Goal: Communication & Community: Answer question/provide support

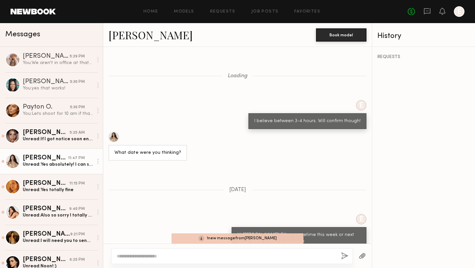
scroll to position [216, 0]
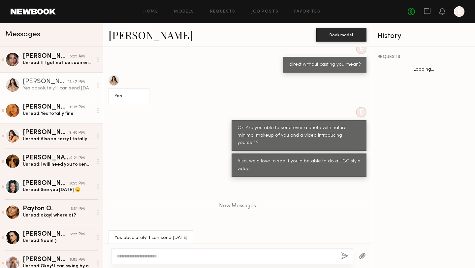
scroll to position [253, 0]
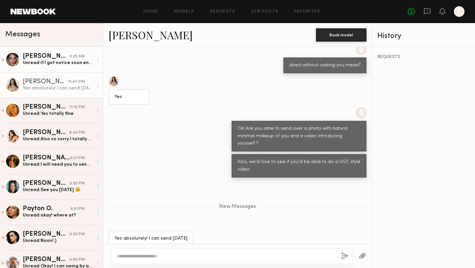
click at [51, 61] on div "Unread: If I got notice soon enough however I could make it! I land at 6a" at bounding box center [58, 63] width 70 height 6
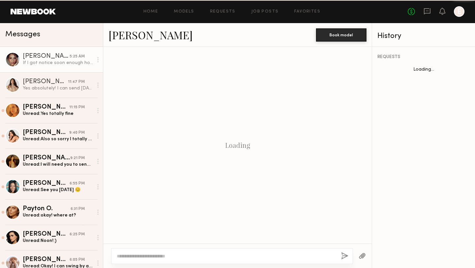
scroll to position [226, 0]
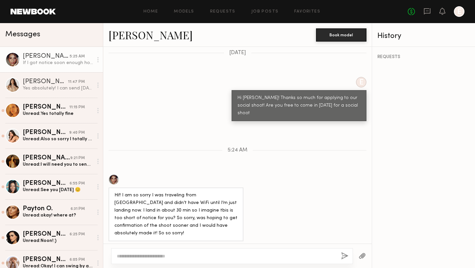
click at [183, 253] on textarea at bounding box center [226, 256] width 219 height 7
type textarea "**********"
click at [344, 257] on button "button" at bounding box center [344, 256] width 7 height 8
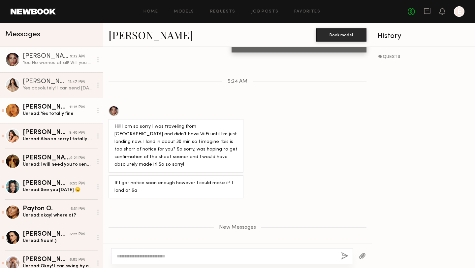
click at [30, 118] on link "Kat S. 11:15 PM Unread: Yes totally fine" at bounding box center [51, 110] width 103 height 25
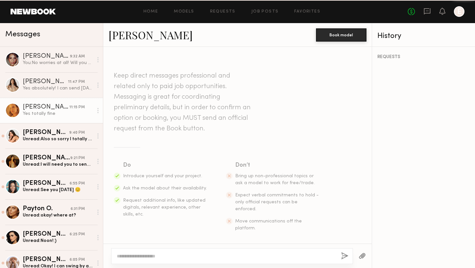
scroll to position [810, 0]
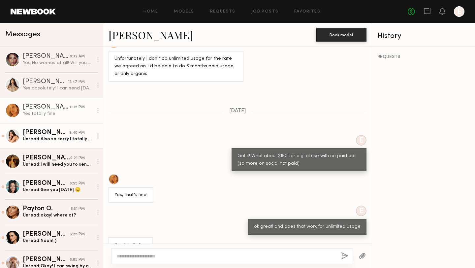
click at [50, 136] on div "Unread: Also so sorry I totally spaced on responding to your first message! I l…" at bounding box center [58, 139] width 70 height 6
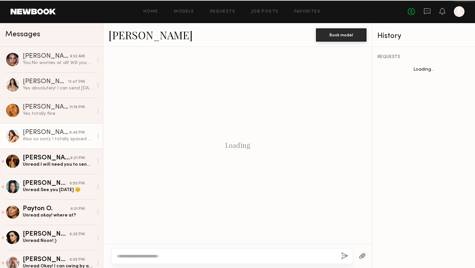
scroll to position [502, 0]
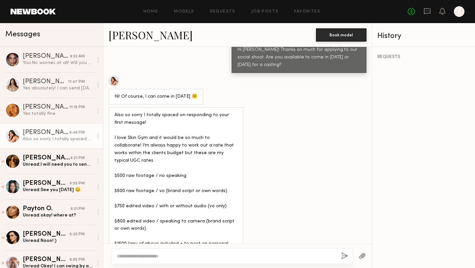
click at [210, 253] on textarea at bounding box center [226, 256] width 219 height 7
type textarea "**********"
click at [342, 259] on button "button" at bounding box center [344, 256] width 7 height 8
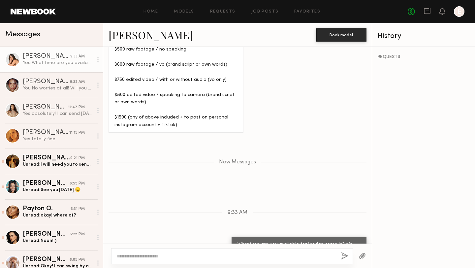
click at [270, 258] on textarea at bounding box center [226, 256] width 219 height 7
type textarea "**********"
click at [344, 255] on button "button" at bounding box center [344, 256] width 7 height 8
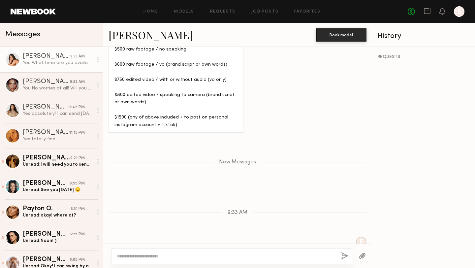
scroll to position [667, 0]
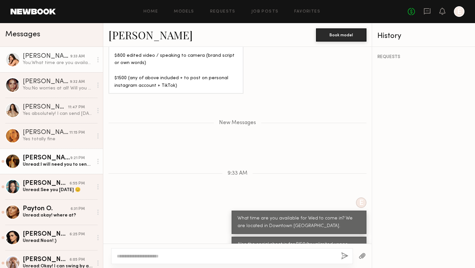
click at [49, 164] on div "Unread: I will need you to send a request through the app! Ive sent you the add…" at bounding box center [58, 164] width 70 height 6
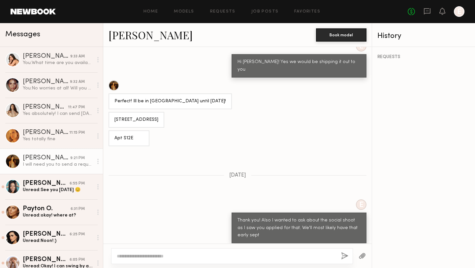
scroll to position [953, 0]
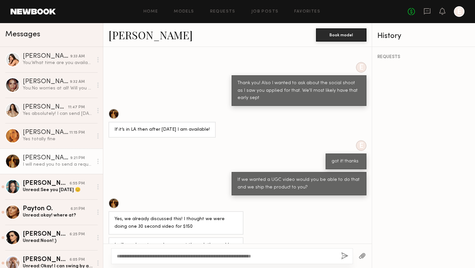
click at [232, 256] on textarea "**********" at bounding box center [226, 256] width 219 height 7
click at [118, 256] on textarea "**********" at bounding box center [226, 256] width 219 height 7
click at [326, 254] on textarea "**********" at bounding box center [226, 256] width 219 height 7
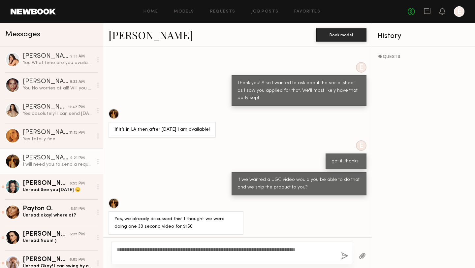
click at [327, 249] on textarea "**********" at bounding box center [226, 252] width 219 height 13
type textarea "**********"
click at [344, 255] on button "button" at bounding box center [344, 256] width 7 height 8
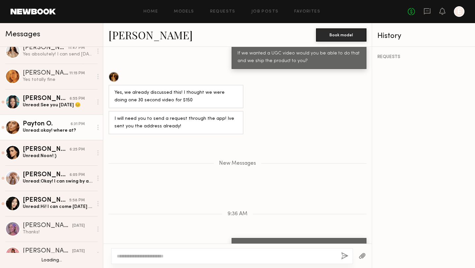
scroll to position [86, 0]
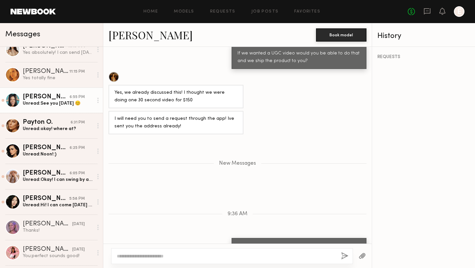
click at [56, 102] on div "Unread: See you tomorrow 😊" at bounding box center [58, 103] width 70 height 6
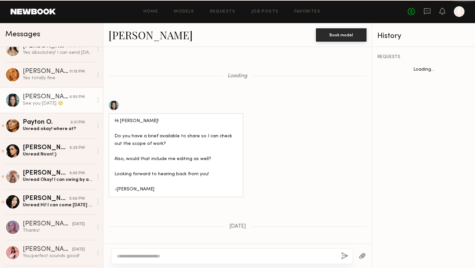
scroll to position [350, 0]
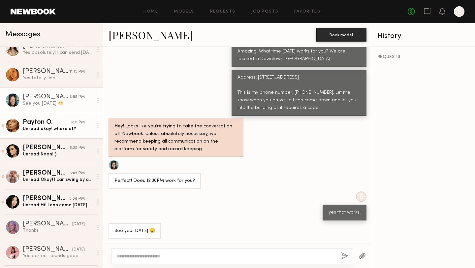
click at [46, 123] on div "Payton O." at bounding box center [47, 122] width 48 height 7
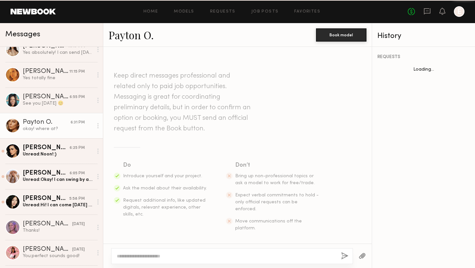
scroll to position [536, 0]
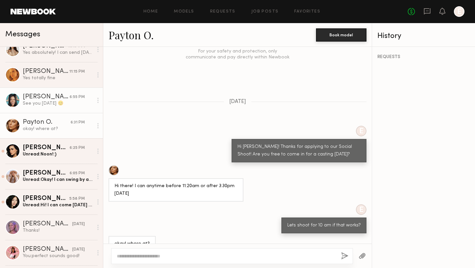
click at [37, 102] on div "See you tomorrow 😊" at bounding box center [58, 103] width 70 height 6
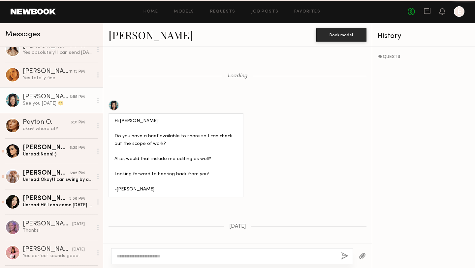
scroll to position [350, 0]
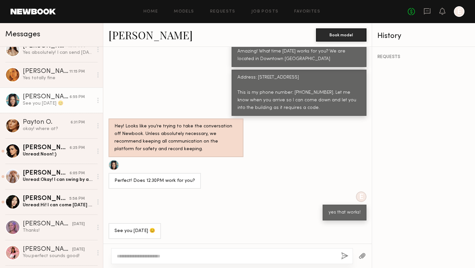
drag, startPoint x: 303, startPoint y: 107, endPoint x: 237, endPoint y: 74, distance: 73.7
click at [237, 74] on div "Address: 309 E 8th St. Los Angeles, CA 90014 This is my phone number: 714232383…" at bounding box center [298, 93] width 123 height 38
copy div "Address: 309 E 8th St. Los Angeles, CA 90014 This is my phone number: 714232383…"
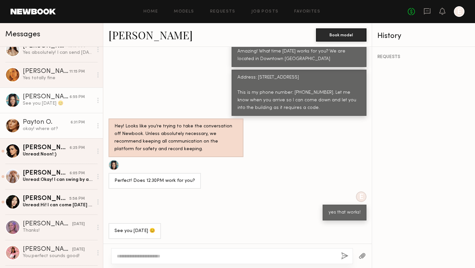
click at [52, 126] on div "okay! where at?" at bounding box center [58, 129] width 70 height 6
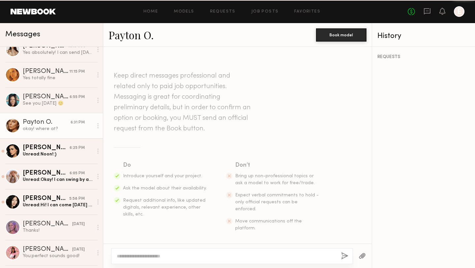
scroll to position [536, 0]
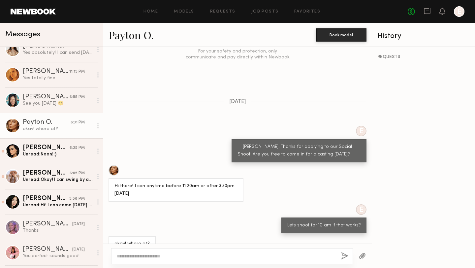
click at [148, 253] on textarea at bounding box center [226, 256] width 219 height 7
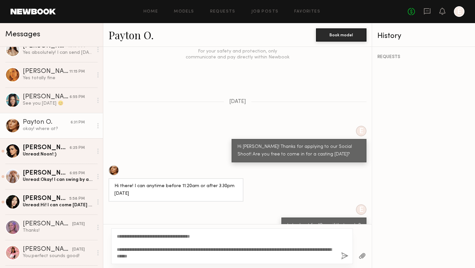
type textarea "**********"
click at [345, 253] on button "button" at bounding box center [344, 256] width 7 height 8
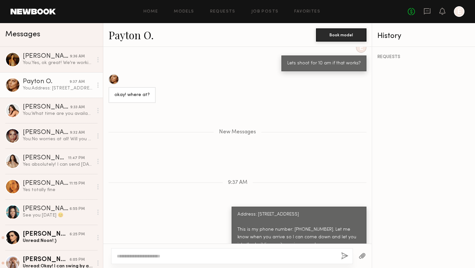
scroll to position [739, 0]
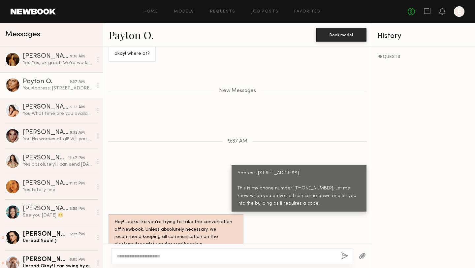
click at [234, 254] on textarea at bounding box center [226, 256] width 219 height 7
type textarea "**********"
click at [344, 254] on button "button" at bounding box center [344, 256] width 7 height 8
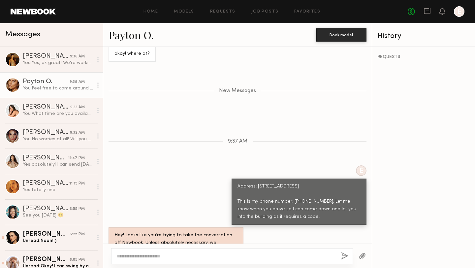
scroll to position [778, 0]
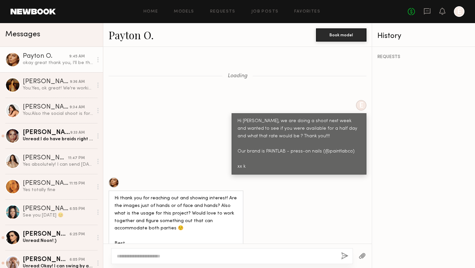
scroll to position [606, 0]
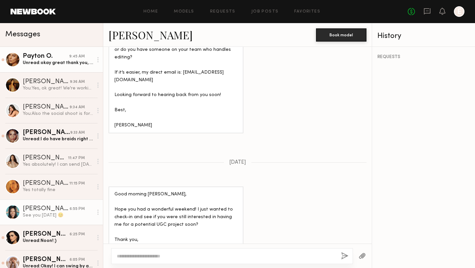
scroll to position [946, 0]
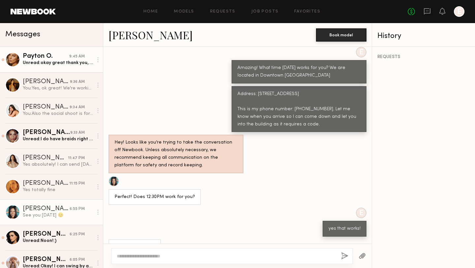
click at [46, 64] on div "Unread: okay great thank you, I’ll be there closer to 10:30!" at bounding box center [58, 63] width 70 height 6
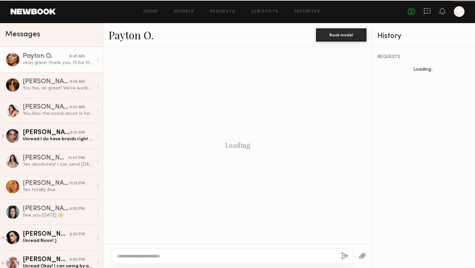
scroll to position [479, 0]
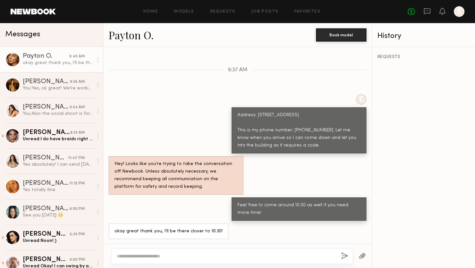
click at [180, 256] on textarea at bounding box center [226, 256] width 219 height 7
type textarea "**********"
click at [345, 254] on button "button" at bounding box center [344, 256] width 7 height 8
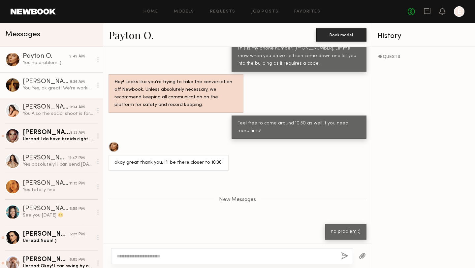
click at [52, 90] on div "You: Yes, ok great! We're working on which products to send and brief out. Will…" at bounding box center [58, 88] width 70 height 6
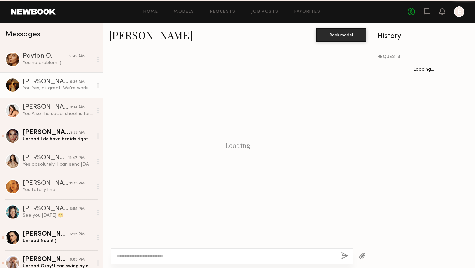
scroll to position [255, 0]
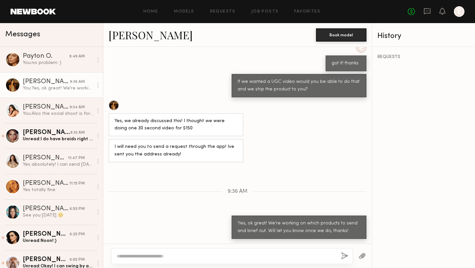
click at [363, 255] on button "button" at bounding box center [361, 256] width 7 height 8
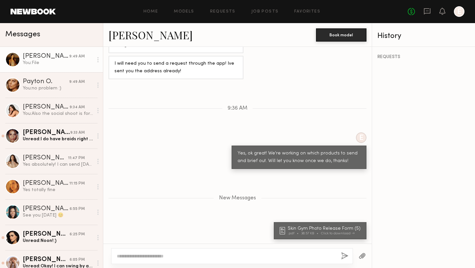
click at [138, 256] on textarea at bounding box center [226, 256] width 219 height 7
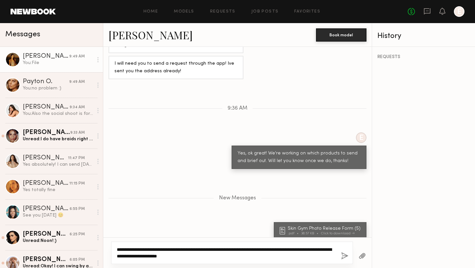
drag, startPoint x: 232, startPoint y: 255, endPoint x: 141, endPoint y: 249, distance: 91.5
click at [141, 249] on textarea "**********" at bounding box center [226, 252] width 219 height 13
type textarea "**********"
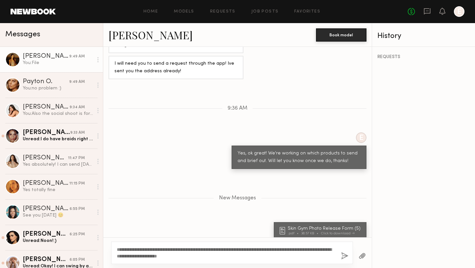
click at [344, 257] on button "button" at bounding box center [344, 256] width 7 height 8
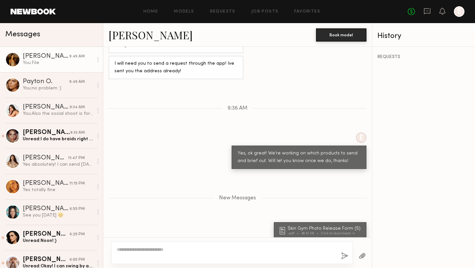
scroll to position [372, 0]
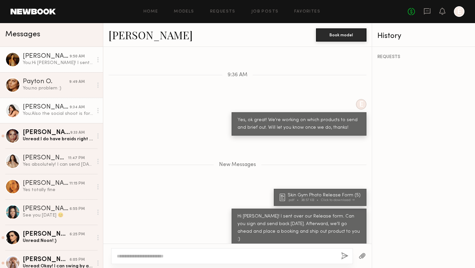
click at [51, 115] on div "You: Also the social shoot is for $150/hr unlimited usage. Does that work for y…" at bounding box center [58, 113] width 70 height 6
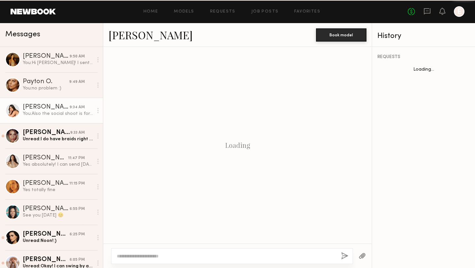
scroll to position [617, 0]
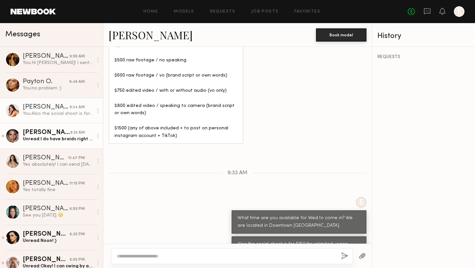
click at [47, 131] on div "[PERSON_NAME]" at bounding box center [46, 132] width 47 height 7
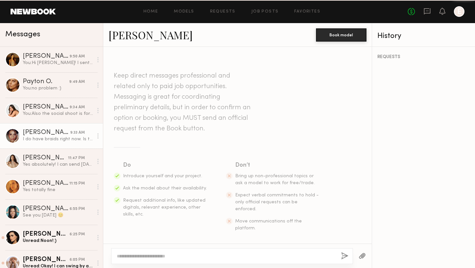
scroll to position [431, 0]
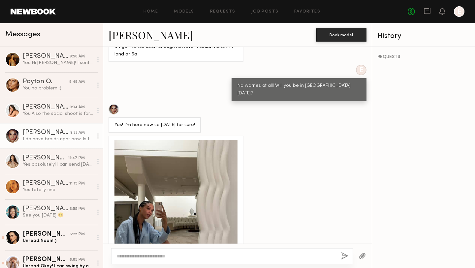
click at [183, 254] on textarea at bounding box center [226, 256] width 219 height 7
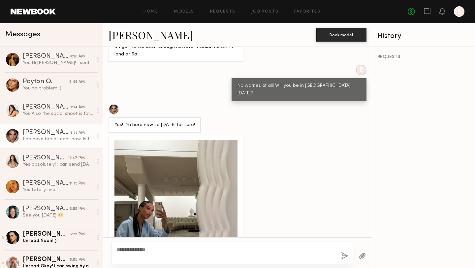
type textarea "**********"
click at [342, 255] on button "button" at bounding box center [344, 256] width 7 height 8
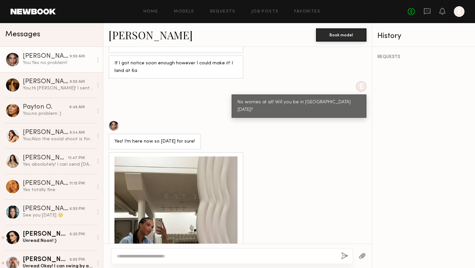
scroll to position [499, 0]
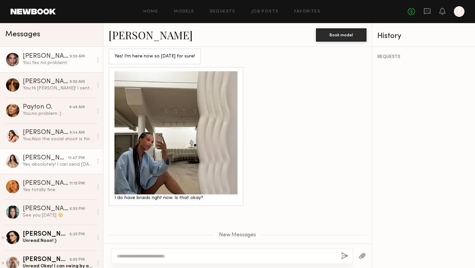
click at [47, 159] on div "[PERSON_NAME]" at bounding box center [45, 158] width 45 height 7
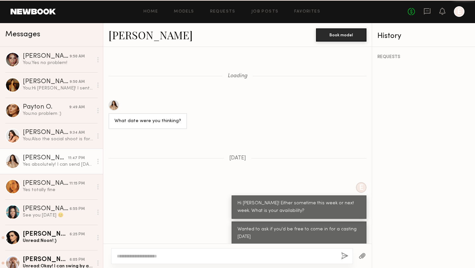
scroll to position [203, 0]
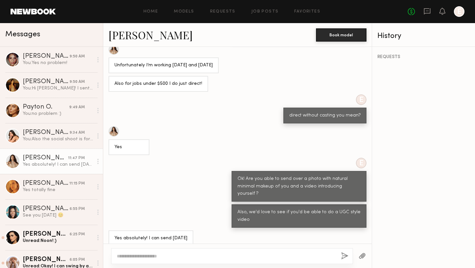
click at [224, 253] on textarea at bounding box center [226, 256] width 219 height 7
type textarea "**********"
click at [344, 257] on button "button" at bounding box center [344, 256] width 7 height 8
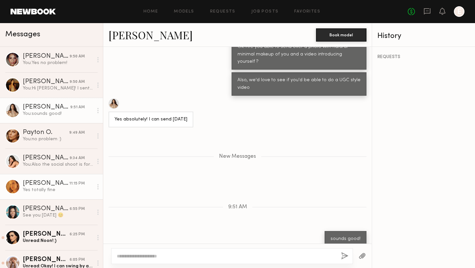
click at [43, 193] on div "Yes totally fine" at bounding box center [58, 190] width 70 height 6
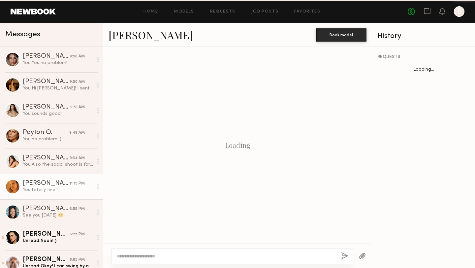
scroll to position [810, 0]
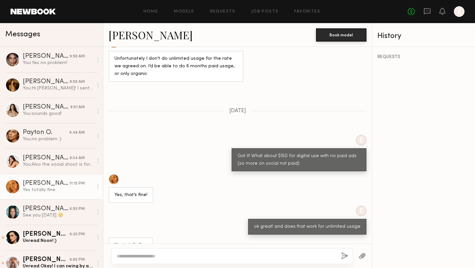
click at [366, 255] on div at bounding box center [362, 256] width 19 height 16
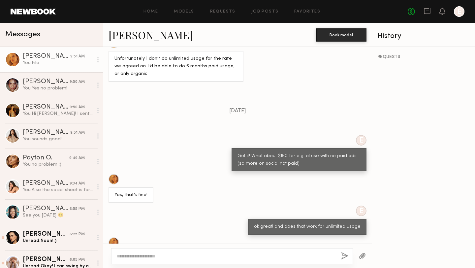
scroll to position [943, 0]
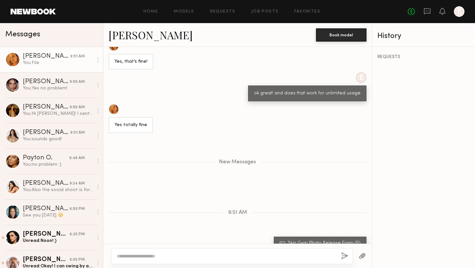
click at [204, 254] on textarea at bounding box center [226, 256] width 219 height 7
paste textarea "**********"
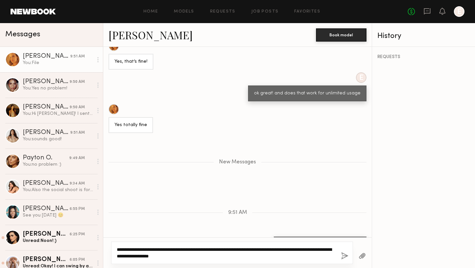
type textarea "**********"
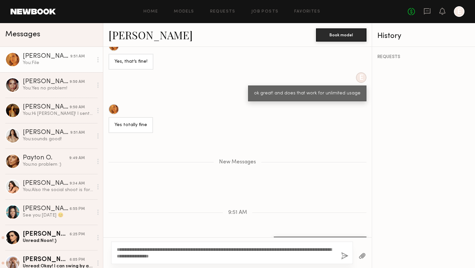
click at [342, 255] on button "button" at bounding box center [344, 256] width 7 height 8
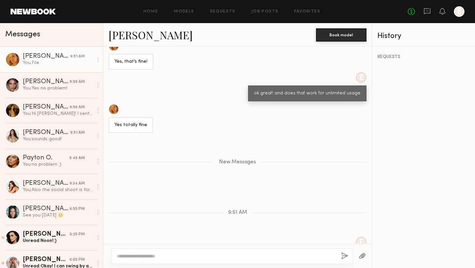
scroll to position [990, 0]
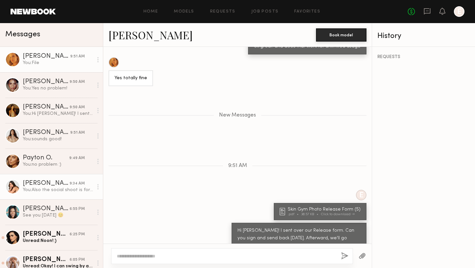
click at [40, 182] on div "[PERSON_NAME]" at bounding box center [46, 183] width 47 height 7
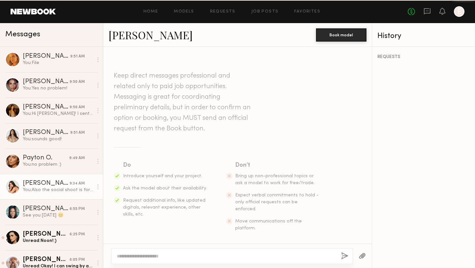
scroll to position [617, 0]
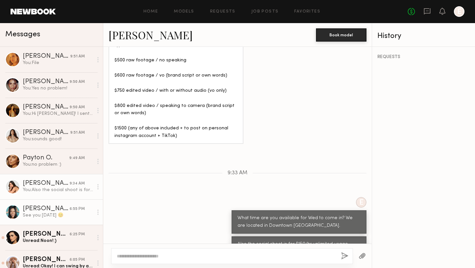
click at [51, 205] on div "[PERSON_NAME]" at bounding box center [46, 208] width 47 height 7
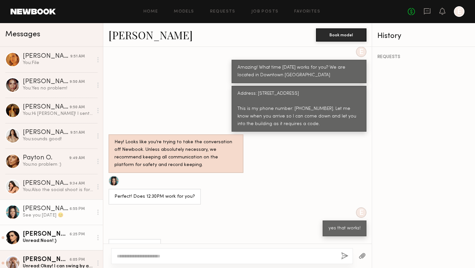
scroll to position [42, 0]
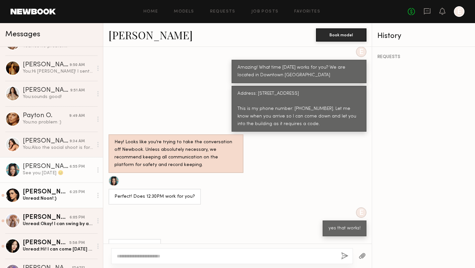
click at [67, 192] on div "[PERSON_NAME]" at bounding box center [46, 192] width 47 height 7
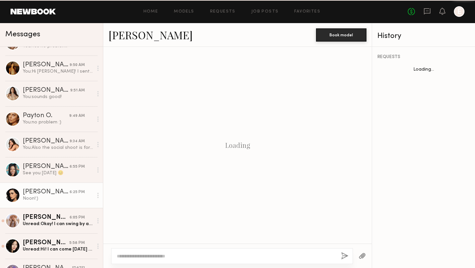
scroll to position [280, 0]
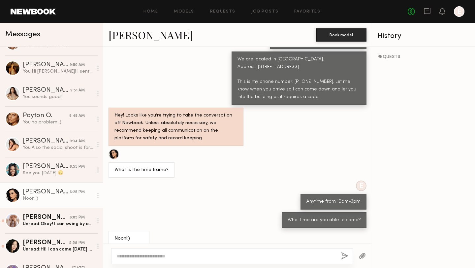
click at [169, 256] on textarea at bounding box center [226, 256] width 219 height 7
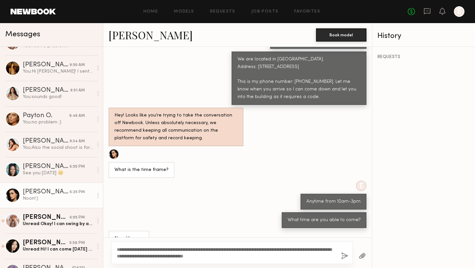
click at [252, 255] on textarea "**********" at bounding box center [226, 252] width 219 height 13
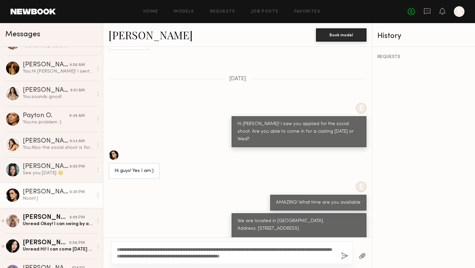
scroll to position [53, 0]
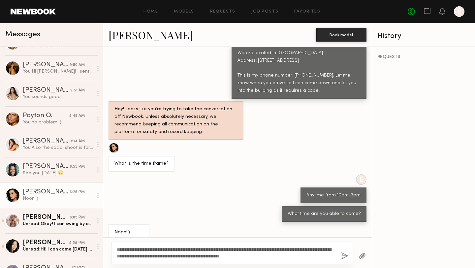
type textarea "**********"
click at [344, 257] on button "button" at bounding box center [344, 256] width 7 height 8
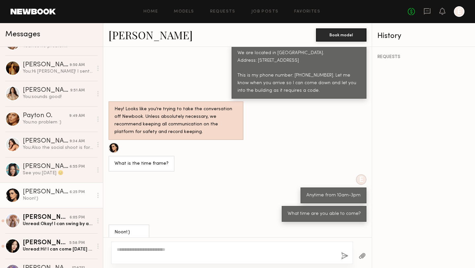
scroll to position [434, 0]
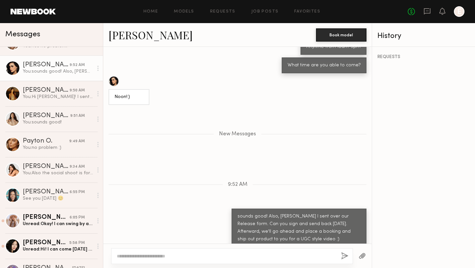
click at [362, 254] on button "button" at bounding box center [361, 256] width 7 height 8
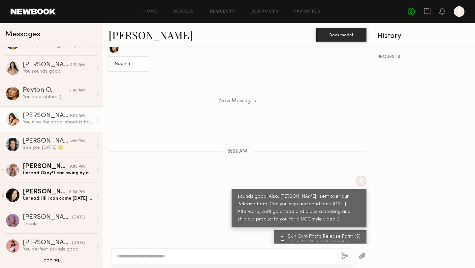
scroll to position [98, 0]
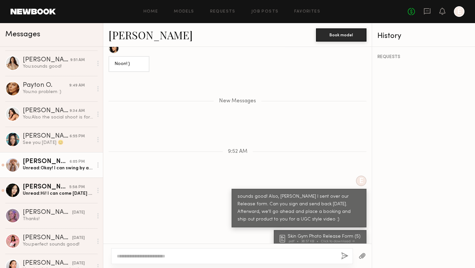
click at [56, 161] on div "[PERSON_NAME]" at bounding box center [46, 161] width 47 height 7
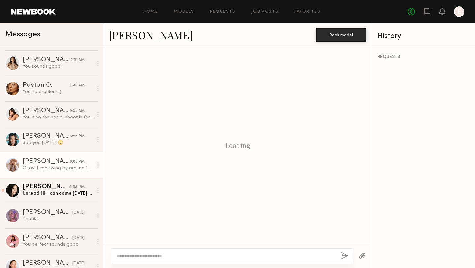
scroll to position [357, 0]
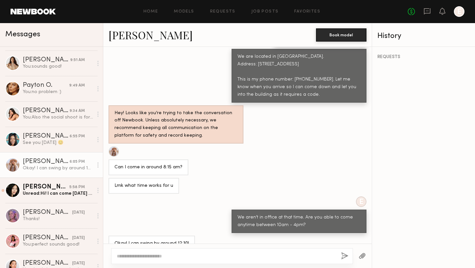
click at [178, 257] on textarea at bounding box center [226, 256] width 219 height 7
type textarea "**********"
click at [341, 254] on div "**********" at bounding box center [232, 256] width 242 height 16
click at [343, 254] on button "button" at bounding box center [344, 256] width 7 height 8
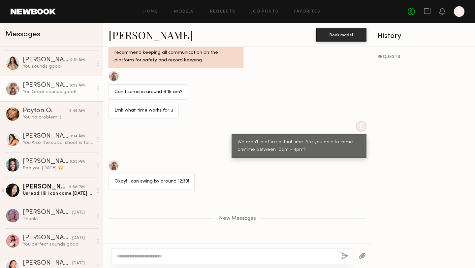
scroll to position [489, 0]
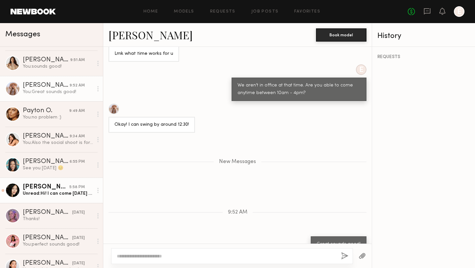
click at [36, 194] on div "Unread: Hi! I can come Wednesday after 1 pm 🙏🏻 and free the rest of the week" at bounding box center [58, 193] width 70 height 6
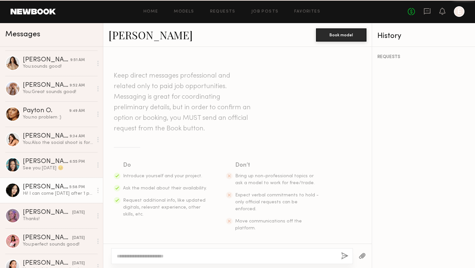
scroll to position [122, 0]
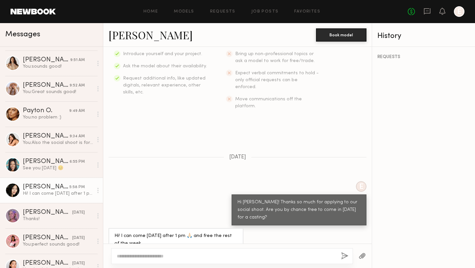
click at [189, 255] on textarea at bounding box center [226, 256] width 219 height 7
type textarea "**********"
click at [342, 258] on button "button" at bounding box center [344, 256] width 7 height 8
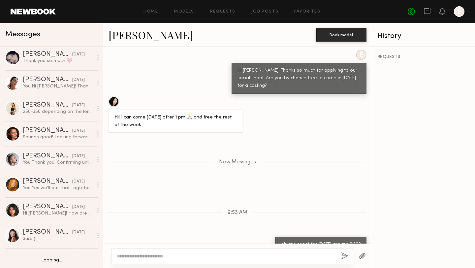
scroll to position [332, 0]
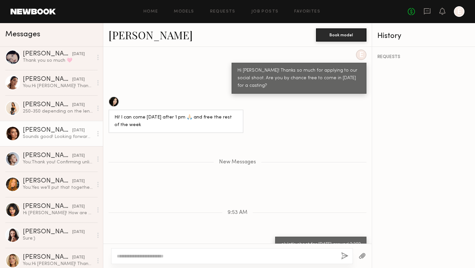
click at [38, 136] on div "Sounds good! Looking forward to working with you 🤍" at bounding box center [58, 137] width 70 height 6
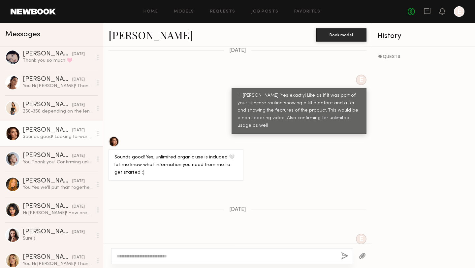
scroll to position [901, 0]
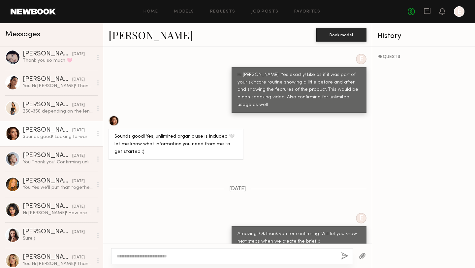
click at [271, 257] on textarea at bounding box center [226, 256] width 219 height 7
paste textarea "**********"
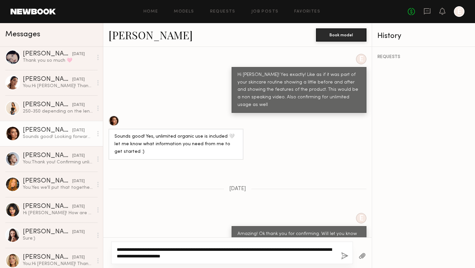
type textarea "**********"
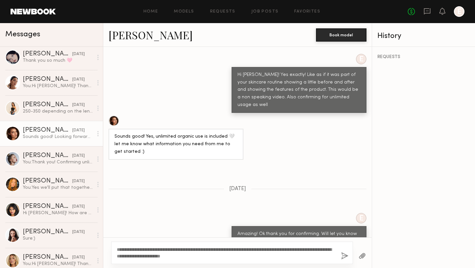
click at [364, 255] on button "button" at bounding box center [361, 256] width 7 height 8
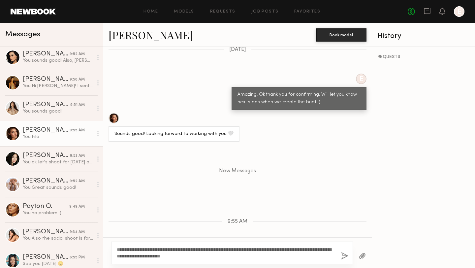
click at [344, 256] on button "button" at bounding box center [344, 256] width 7 height 8
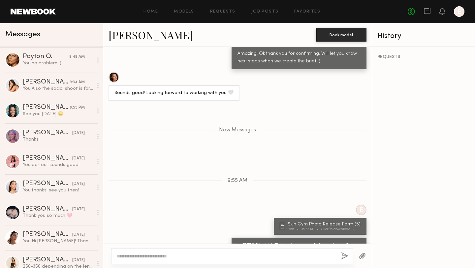
scroll to position [0, 0]
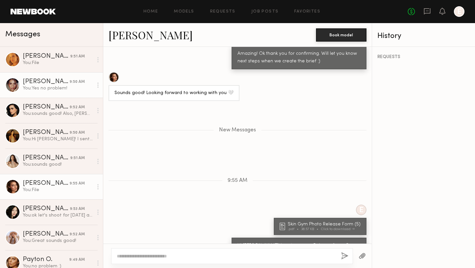
click at [44, 85] on div "You: Yes no problem!" at bounding box center [58, 88] width 70 height 6
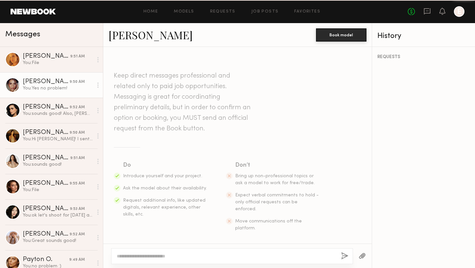
scroll to position [513, 0]
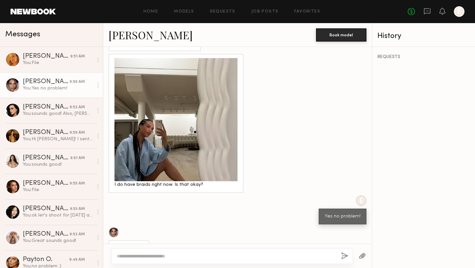
click at [172, 256] on textarea at bounding box center [226, 256] width 219 height 7
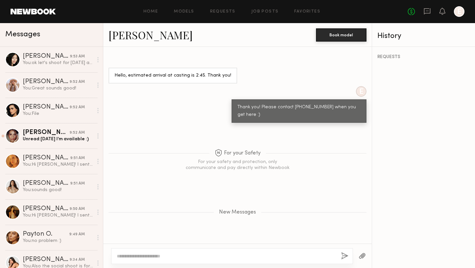
scroll to position [658, 0]
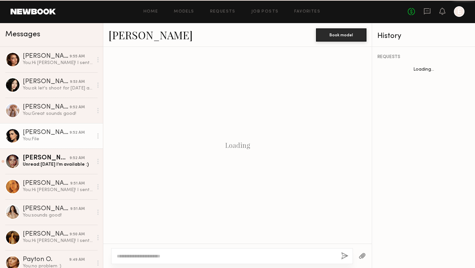
scroll to position [243, 0]
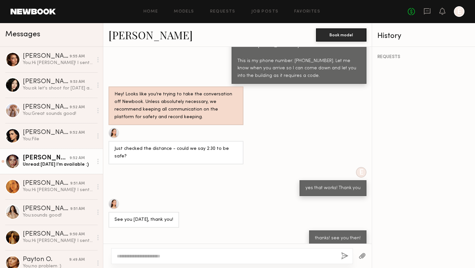
click at [43, 156] on div "[PERSON_NAME]" at bounding box center [46, 158] width 47 height 7
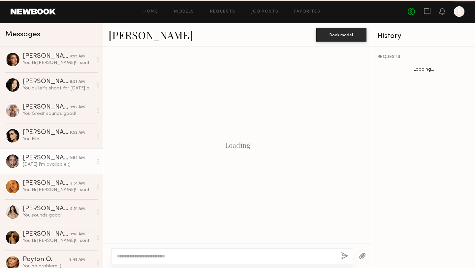
scroll to position [513, 0]
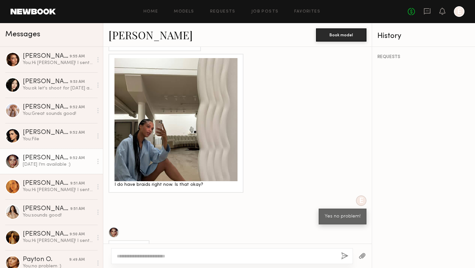
click at [159, 257] on textarea at bounding box center [226, 256] width 219 height 7
type textarea "**********"
click at [343, 257] on button "button" at bounding box center [344, 256] width 7 height 8
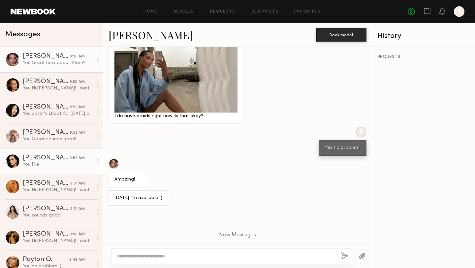
click at [42, 163] on div "You: File" at bounding box center [58, 164] width 70 height 6
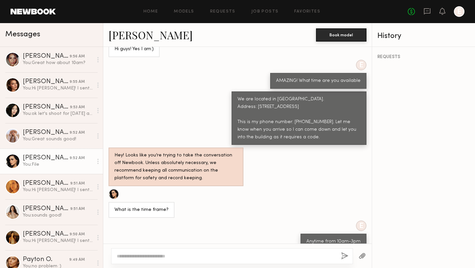
scroll to position [117, 0]
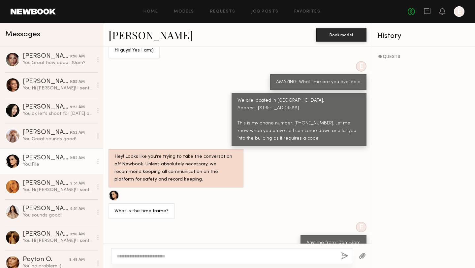
drag, startPoint x: 304, startPoint y: 131, endPoint x: 235, endPoint y: 90, distance: 80.2
click at [235, 93] on div "We are located in Downtown LA. Address: 309 E 8th St. Los Angeles, CA 90014 Thi…" at bounding box center [298, 120] width 135 height 54
copy div "We are located in Downtown LA. Address: 309 E 8th St. Los Angeles, CA 90014 Thi…"
click at [45, 56] on div "[PERSON_NAME]" at bounding box center [46, 56] width 47 height 7
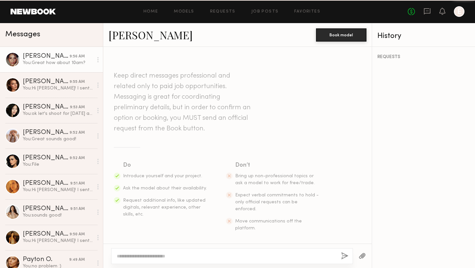
scroll to position [531, 0]
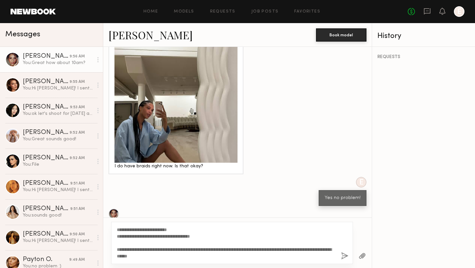
type textarea "**********"
click at [344, 254] on button "button" at bounding box center [344, 256] width 7 height 8
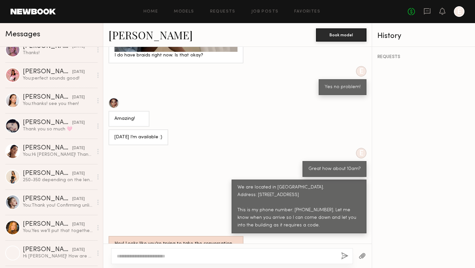
scroll to position [0, 0]
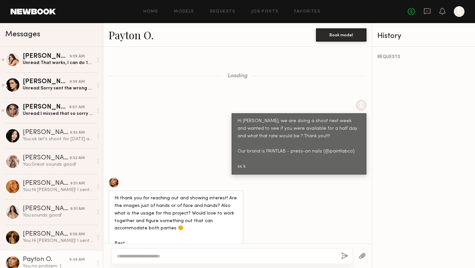
scroll to position [638, 0]
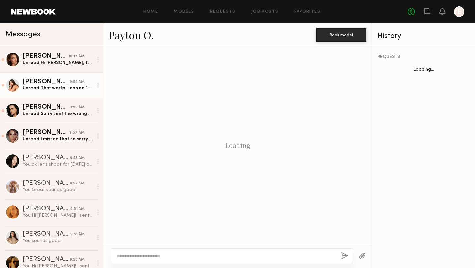
scroll to position [426, 0]
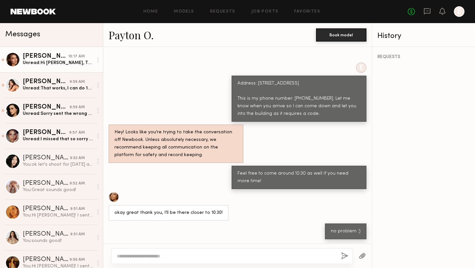
click at [44, 59] on div "[PERSON_NAME]" at bounding box center [45, 56] width 45 height 7
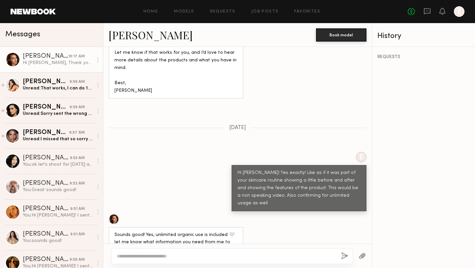
scroll to position [919, 0]
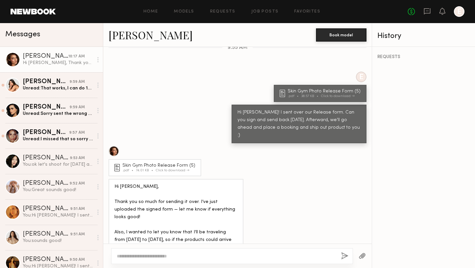
click at [195, 255] on textarea at bounding box center [226, 256] width 219 height 7
type textarea "**********"
click at [344, 255] on button "button" at bounding box center [344, 256] width 7 height 8
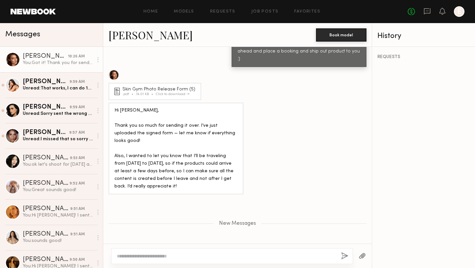
click at [161, 83] on div "Skin Gym Photo Release Form (5) .pdf 74.01 KB Click to download" at bounding box center [154, 91] width 93 height 17
click at [161, 87] on div "Skin Gym Photo Release Form (5)" at bounding box center [159, 89] width 75 height 5
click at [168, 92] on div "Click to download" at bounding box center [173, 94] width 34 height 4
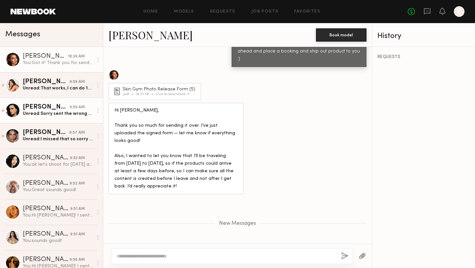
click at [51, 115] on div "Unread: Sorry sent the wrong one" at bounding box center [58, 113] width 70 height 6
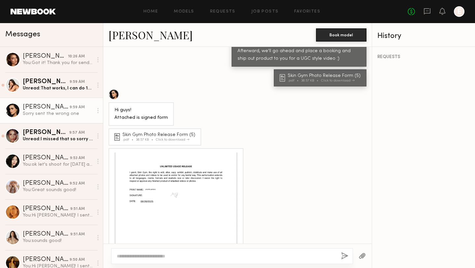
scroll to position [212, 0]
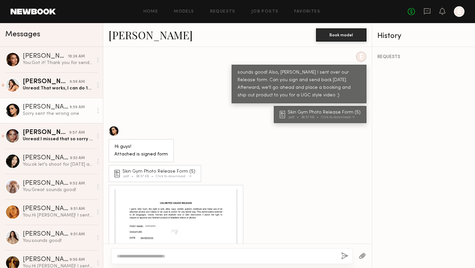
click at [151, 170] on div "Skin Gym Photo Release Form (5)" at bounding box center [159, 171] width 75 height 5
click at [148, 206] on div at bounding box center [175, 250] width 123 height 123
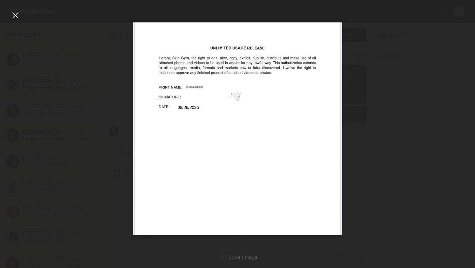
click at [237, 258] on div "Save Image" at bounding box center [243, 257] width 30 height 5
click at [18, 14] on div at bounding box center [15, 15] width 11 height 11
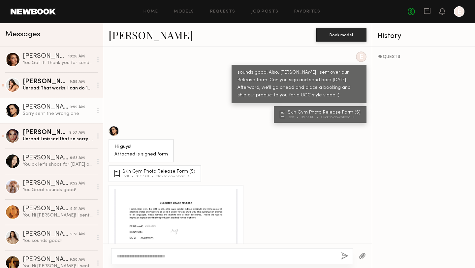
click at [180, 256] on textarea at bounding box center [226, 256] width 219 height 7
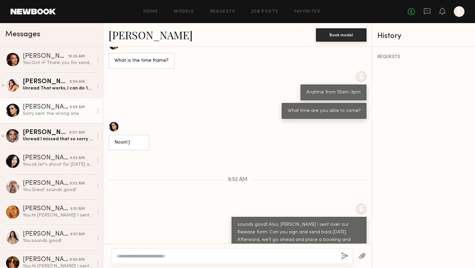
scroll to position [308, 0]
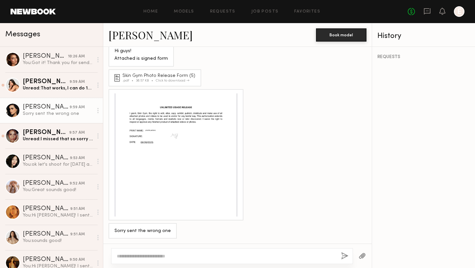
click at [183, 255] on textarea at bounding box center [226, 256] width 219 height 7
type textarea "*"
type textarea "**********"
click at [345, 255] on button "button" at bounding box center [344, 256] width 7 height 8
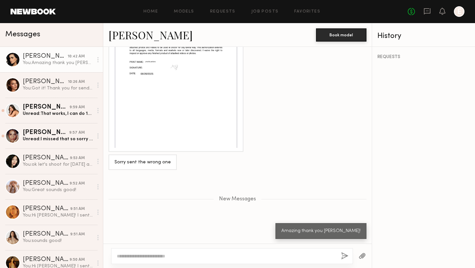
click at [135, 254] on textarea at bounding box center [226, 256] width 219 height 7
type textarea "**********"
click at [344, 257] on button "button" at bounding box center [344, 256] width 7 height 8
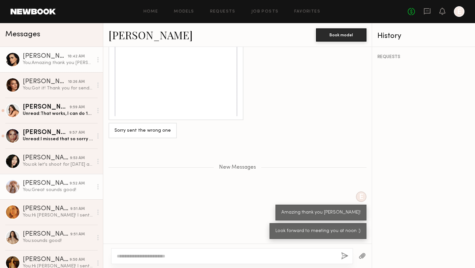
click at [41, 192] on div "You: Great sounds good!" at bounding box center [58, 190] width 70 height 6
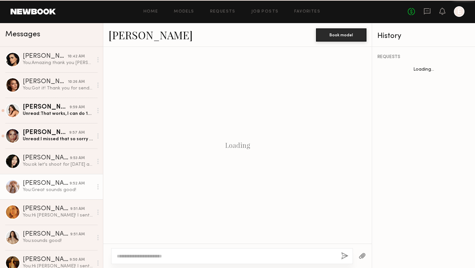
scroll to position [438, 0]
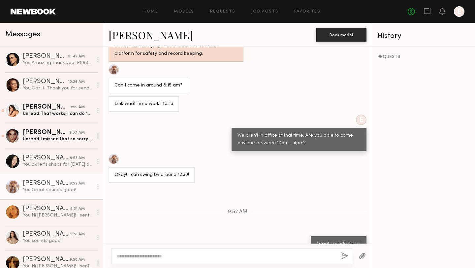
click at [202, 256] on textarea at bounding box center [226, 256] width 219 height 7
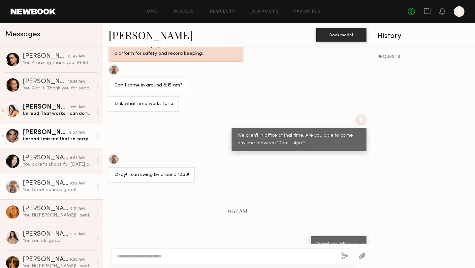
click at [43, 138] on div "Unread: I missed that so sorry haha. 10a it is :)" at bounding box center [58, 139] width 70 height 6
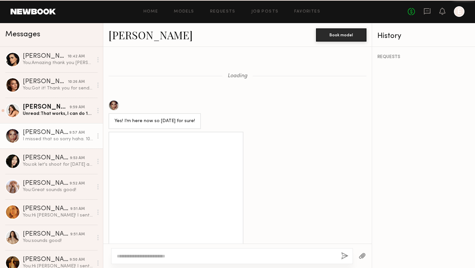
scroll to position [311, 0]
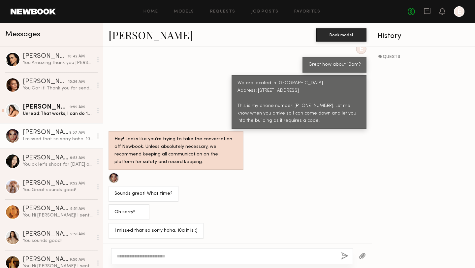
click at [195, 254] on textarea at bounding box center [226, 256] width 219 height 7
type textarea "*"
type textarea "**********"
click at [349, 255] on div "**********" at bounding box center [232, 256] width 242 height 16
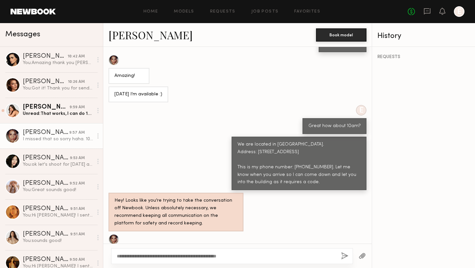
click at [345, 254] on button "button" at bounding box center [344, 256] width 7 height 8
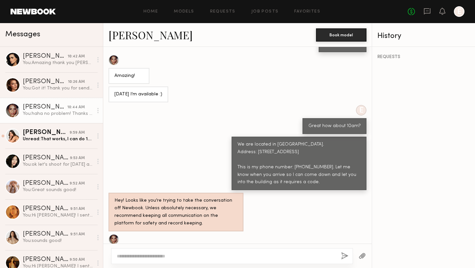
scroll to position [387, 0]
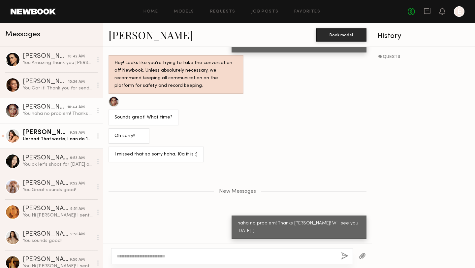
click at [45, 138] on div "Unread: That works, I can do 12 tomorrow 🤗 would that work?" at bounding box center [58, 139] width 70 height 6
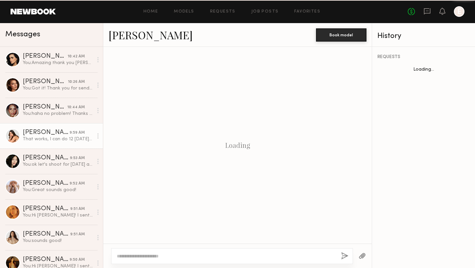
scroll to position [636, 0]
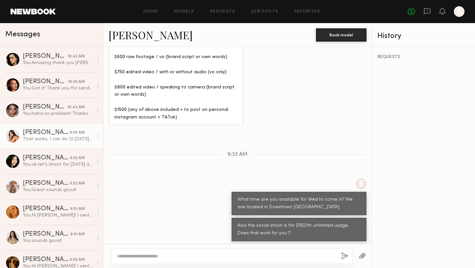
click at [210, 257] on textarea at bounding box center [226, 256] width 219 height 7
type textarea "**********"
click at [345, 252] on button "button" at bounding box center [344, 256] width 7 height 8
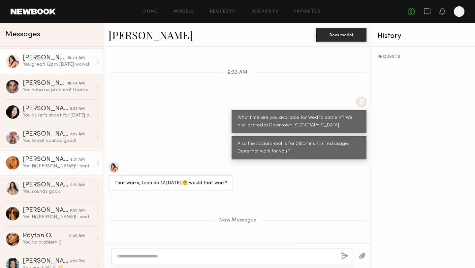
scroll to position [51, 0]
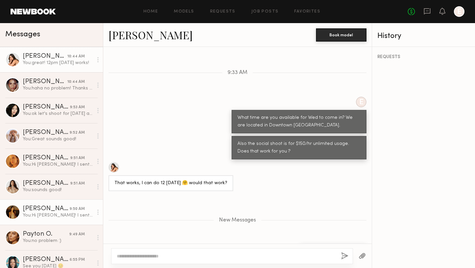
click at [37, 207] on div "[PERSON_NAME]" at bounding box center [46, 208] width 47 height 7
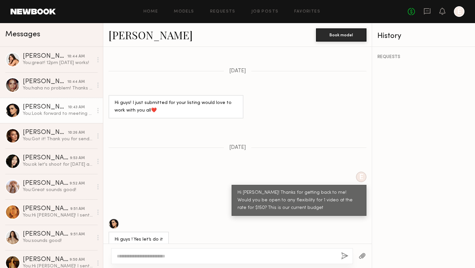
scroll to position [1309, 0]
